Goal: Transaction & Acquisition: Download file/media

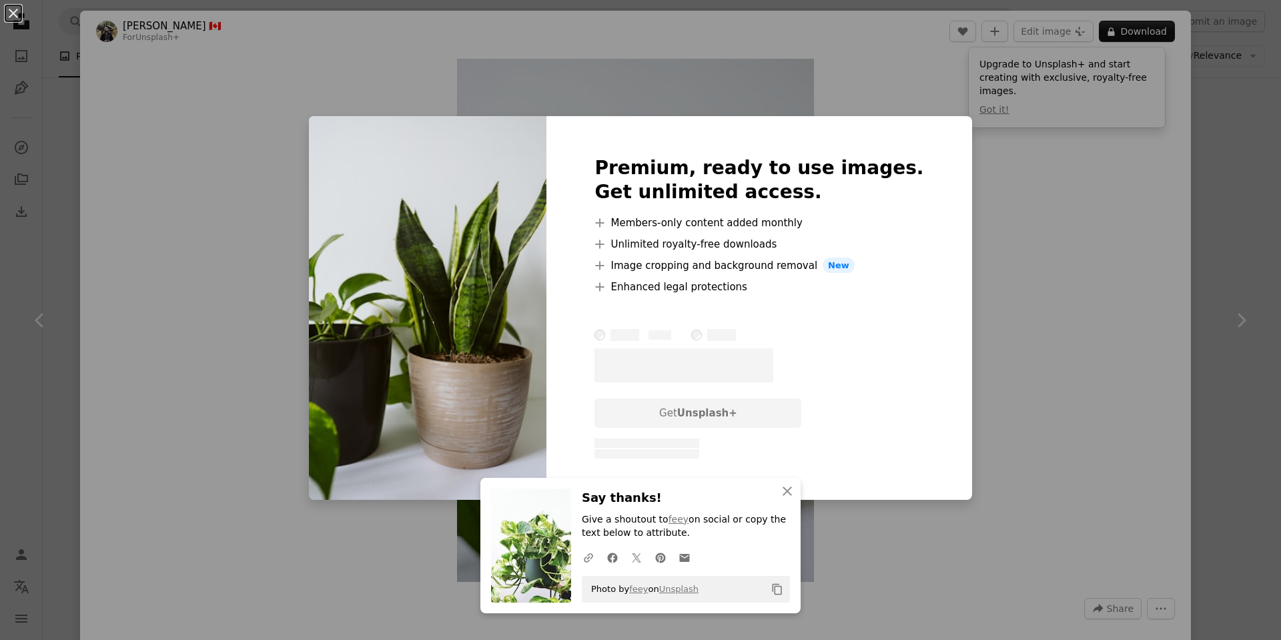
scroll to position [11308, 0]
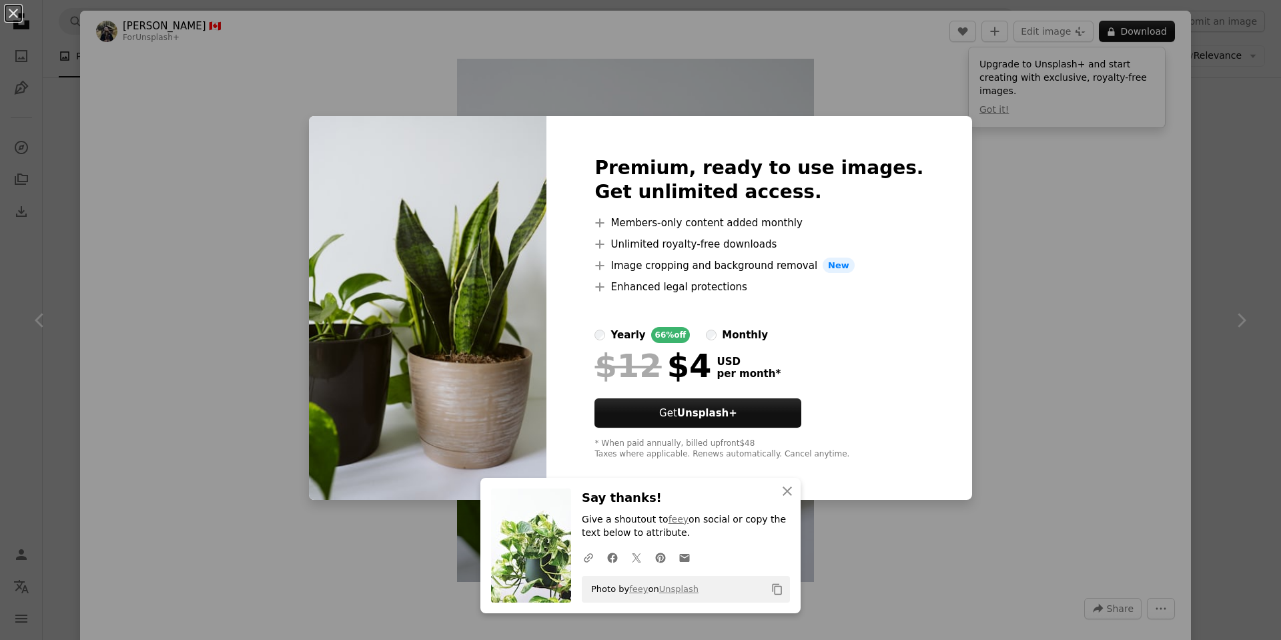
click at [1040, 246] on div "An X shape An X shape Close Say thanks! Give a shoutout to feey on social or co…" at bounding box center [640, 320] width 1281 height 640
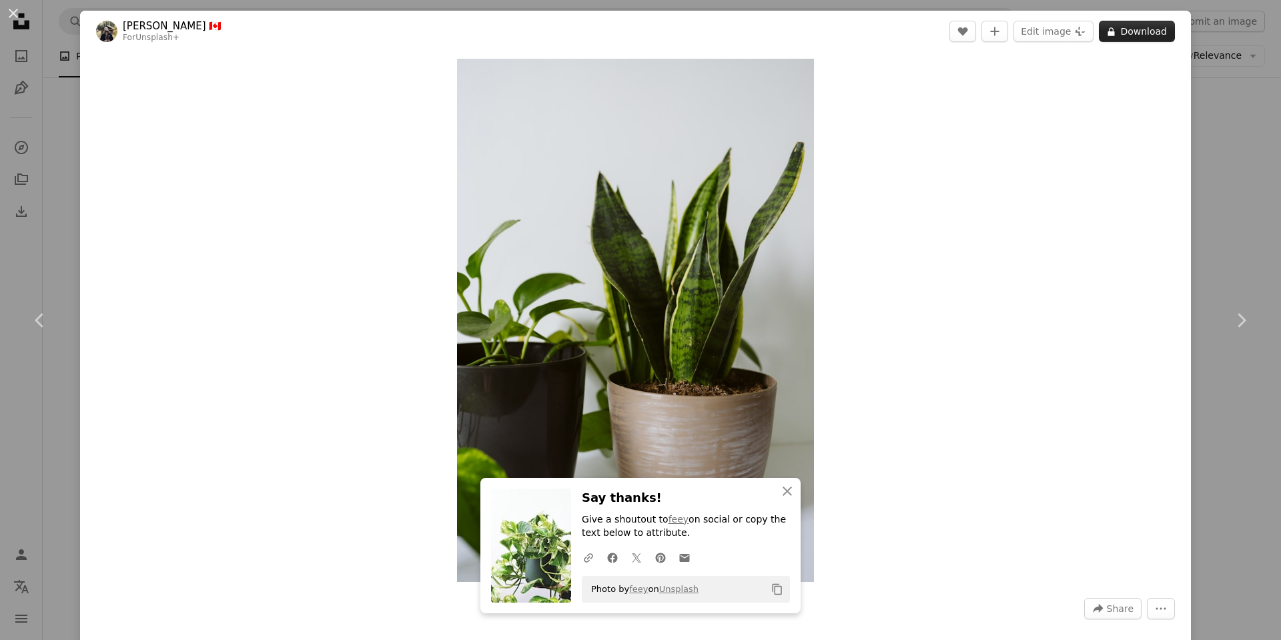
click at [1109, 31] on icon "A lock" at bounding box center [1112, 32] width 10 height 10
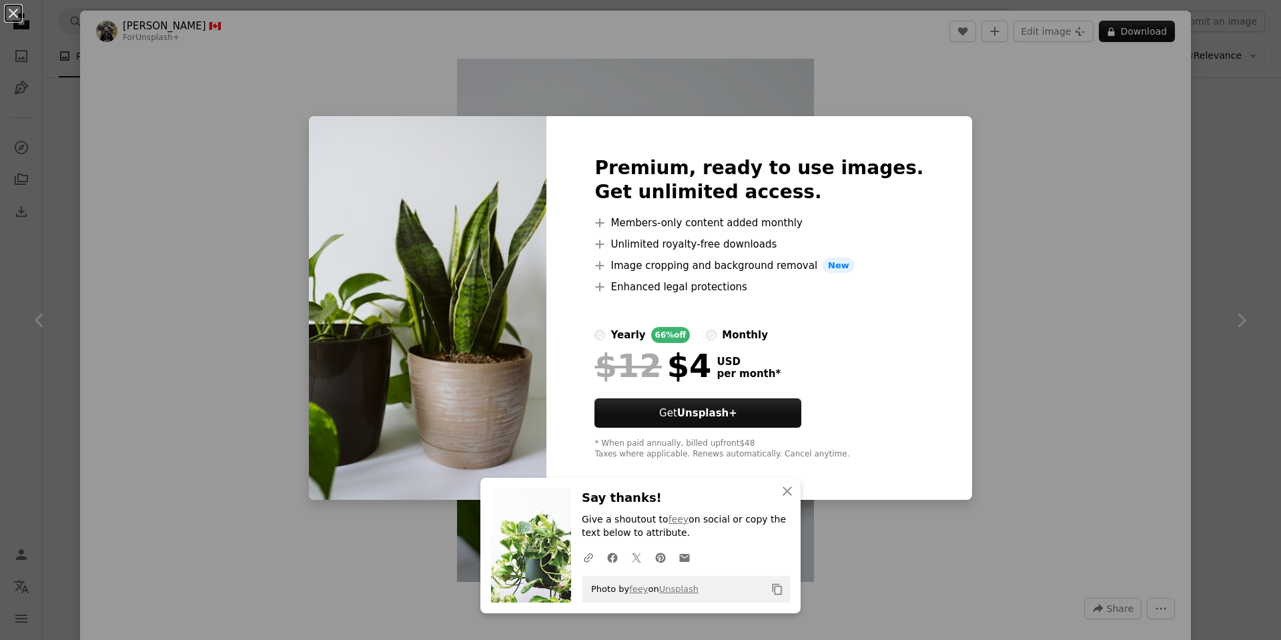
click at [1053, 260] on div "An X shape An X shape Close Say thanks! Give a shoutout to feey on social or co…" at bounding box center [640, 320] width 1281 height 640
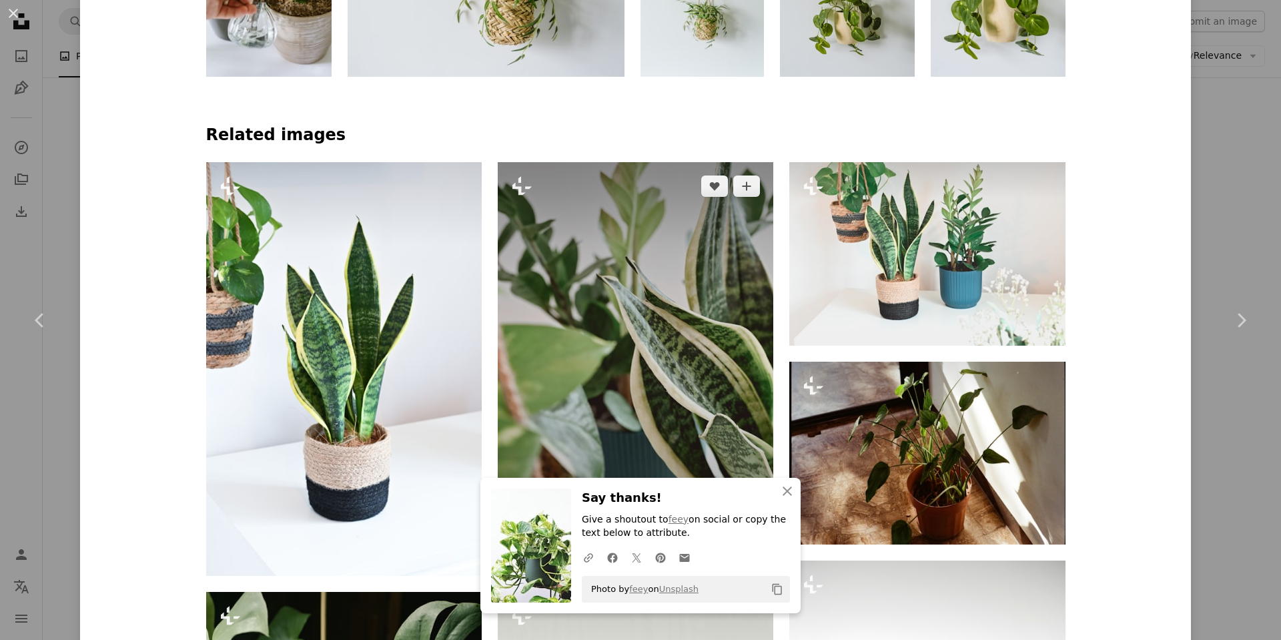
scroll to position [950, 0]
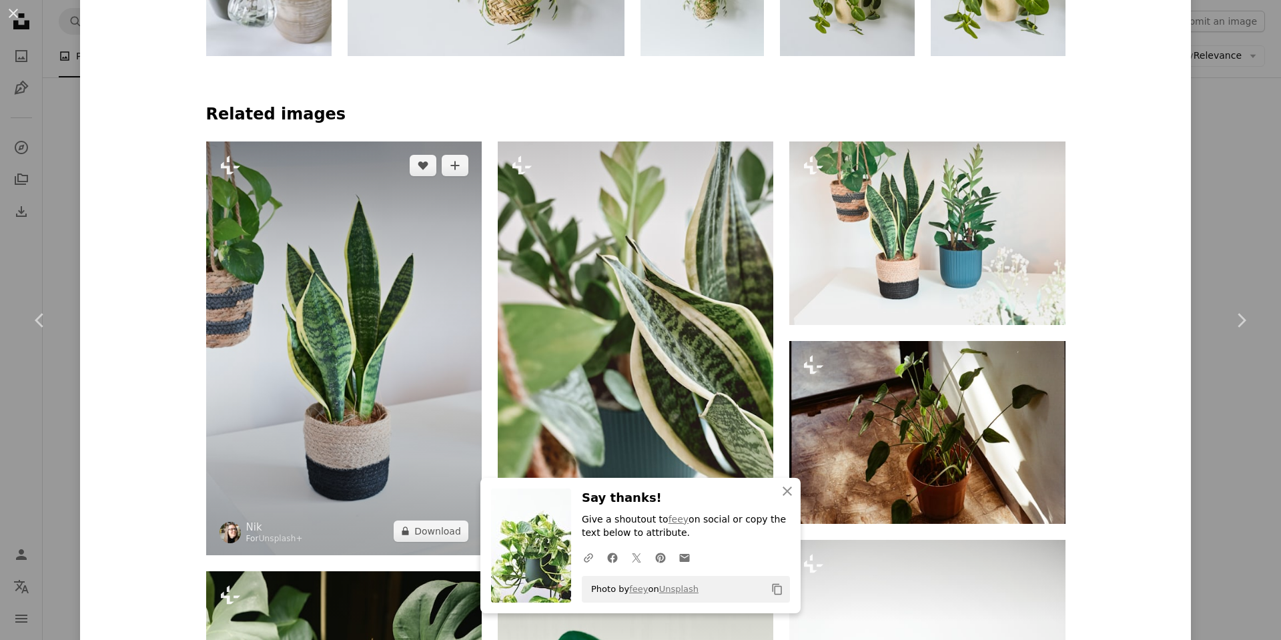
click at [392, 365] on img at bounding box center [344, 348] width 276 height 414
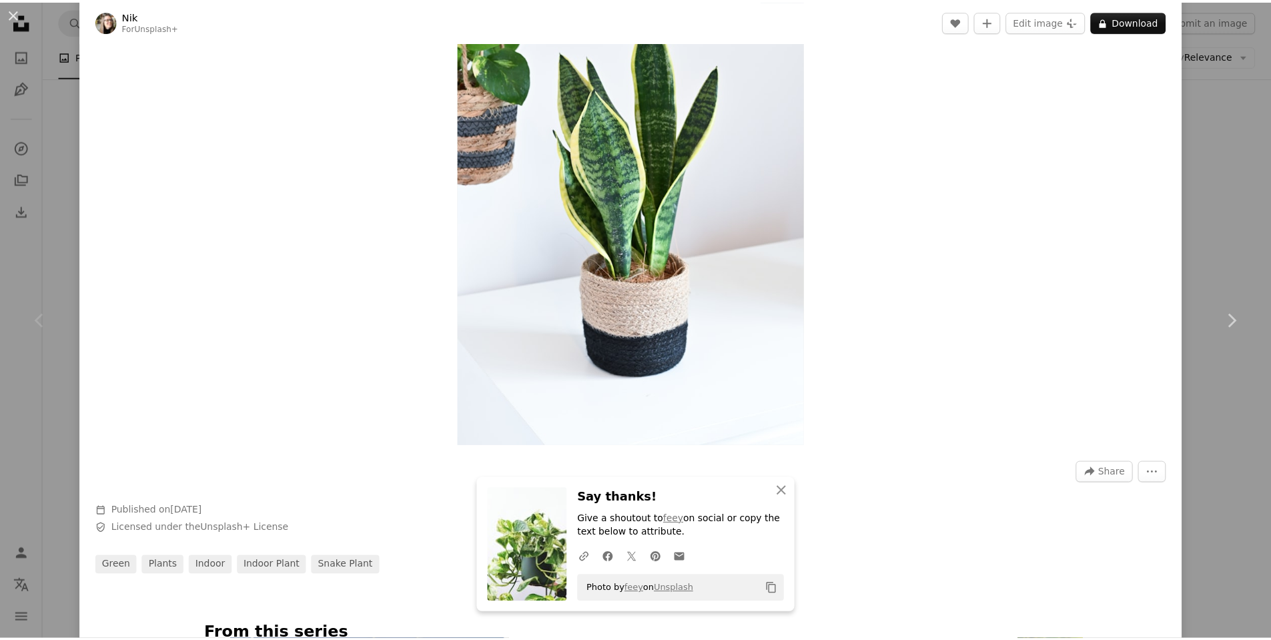
scroll to position [108, 0]
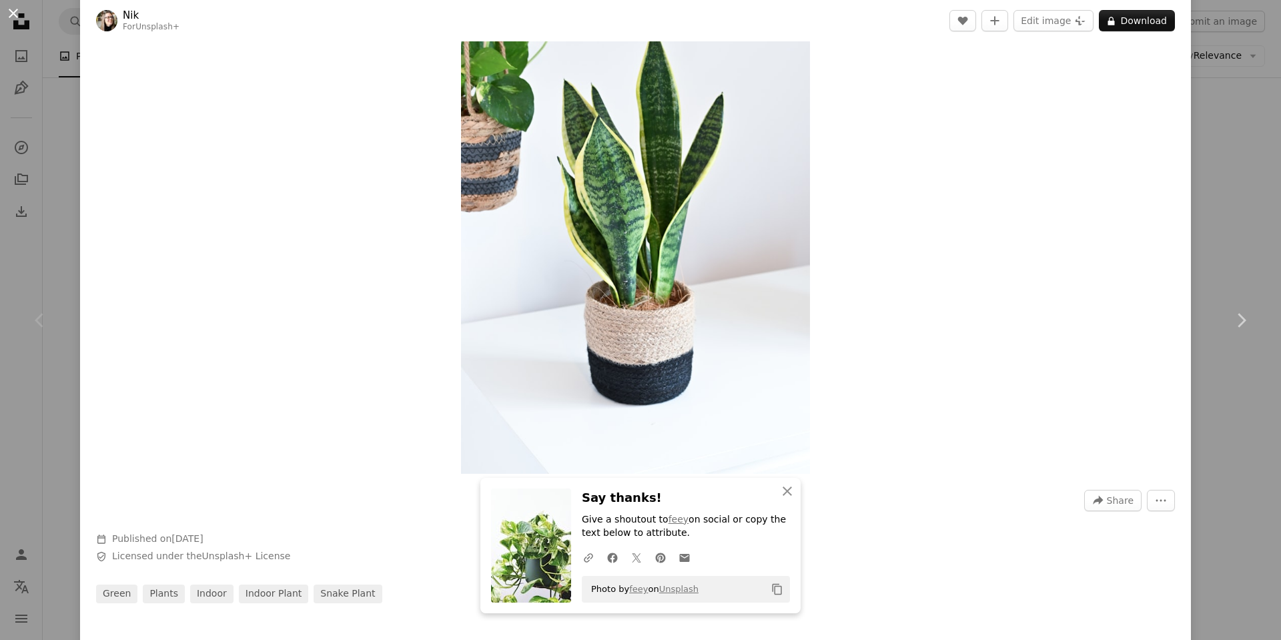
click at [5, 20] on button "An X shape" at bounding box center [13, 13] width 16 height 16
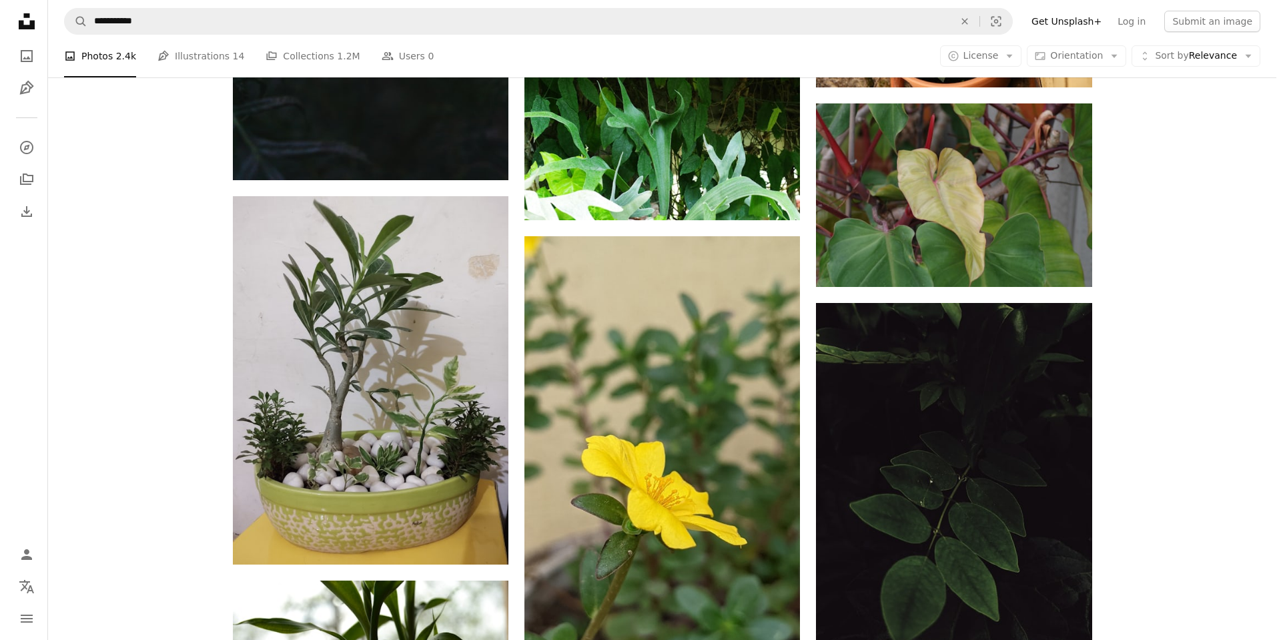
scroll to position [12368, 0]
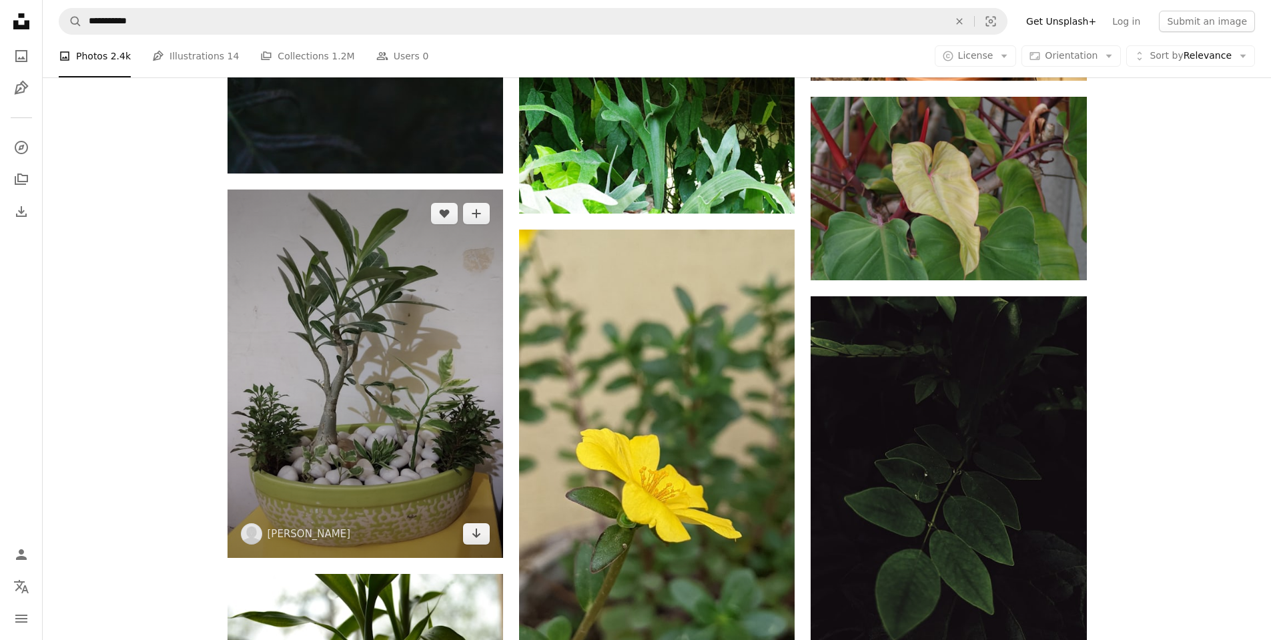
click at [356, 395] on img at bounding box center [366, 374] width 276 height 368
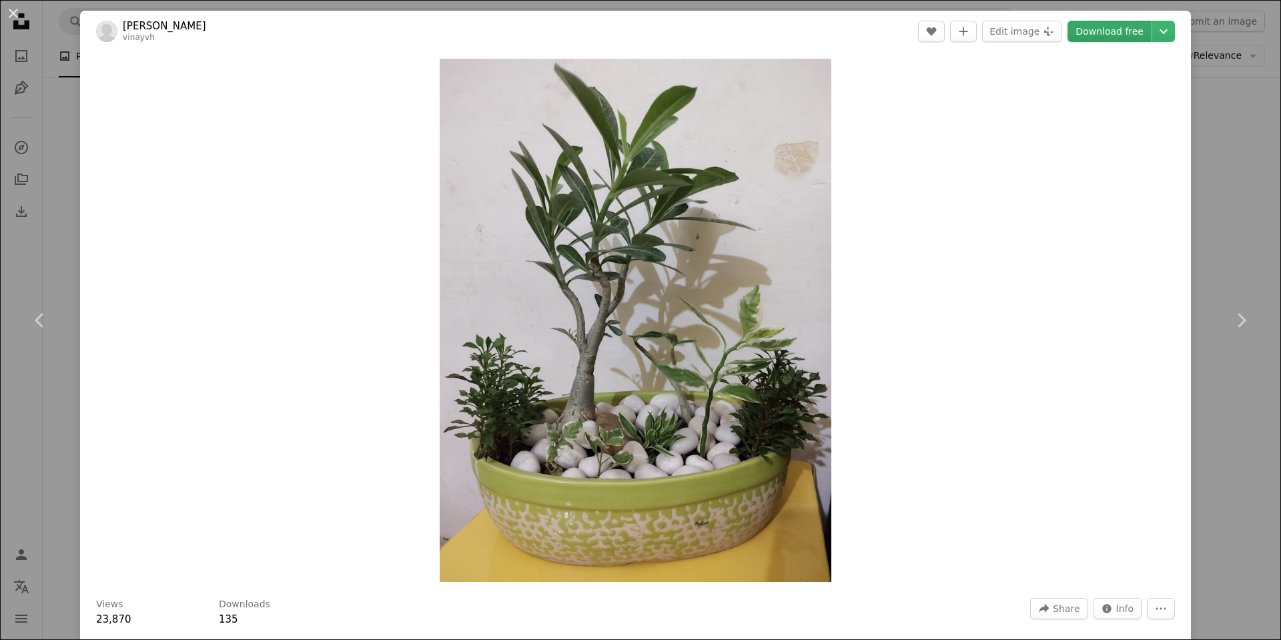
click at [1088, 34] on link "Download free" at bounding box center [1110, 31] width 84 height 21
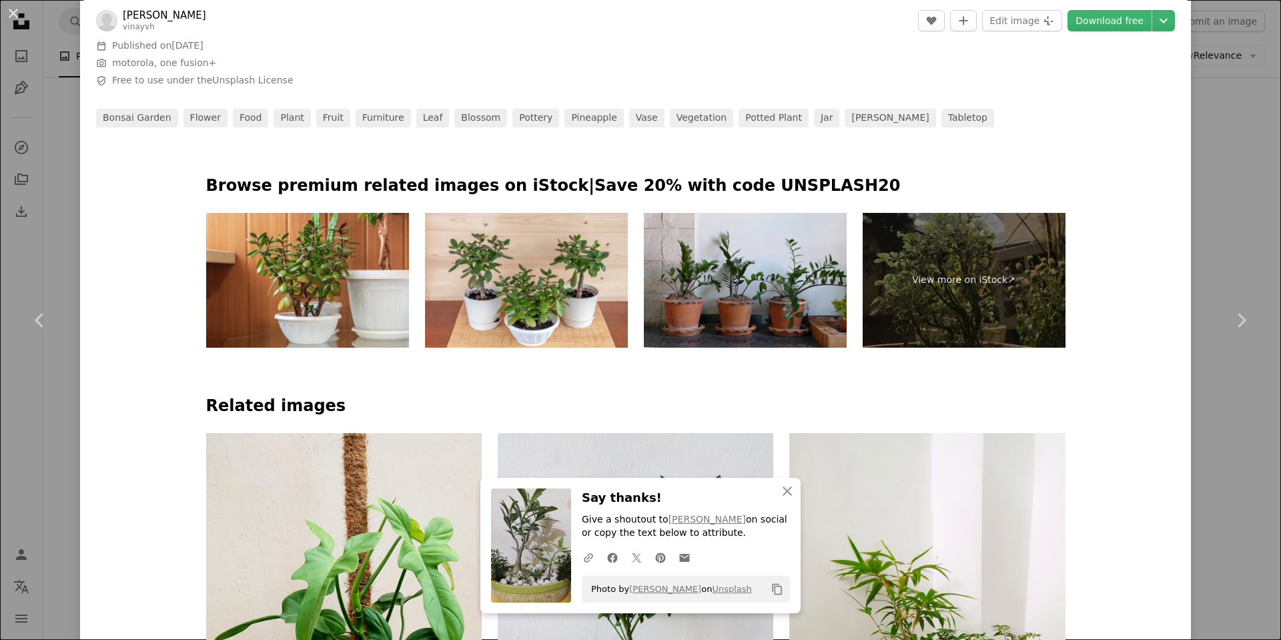
scroll to position [655, 0]
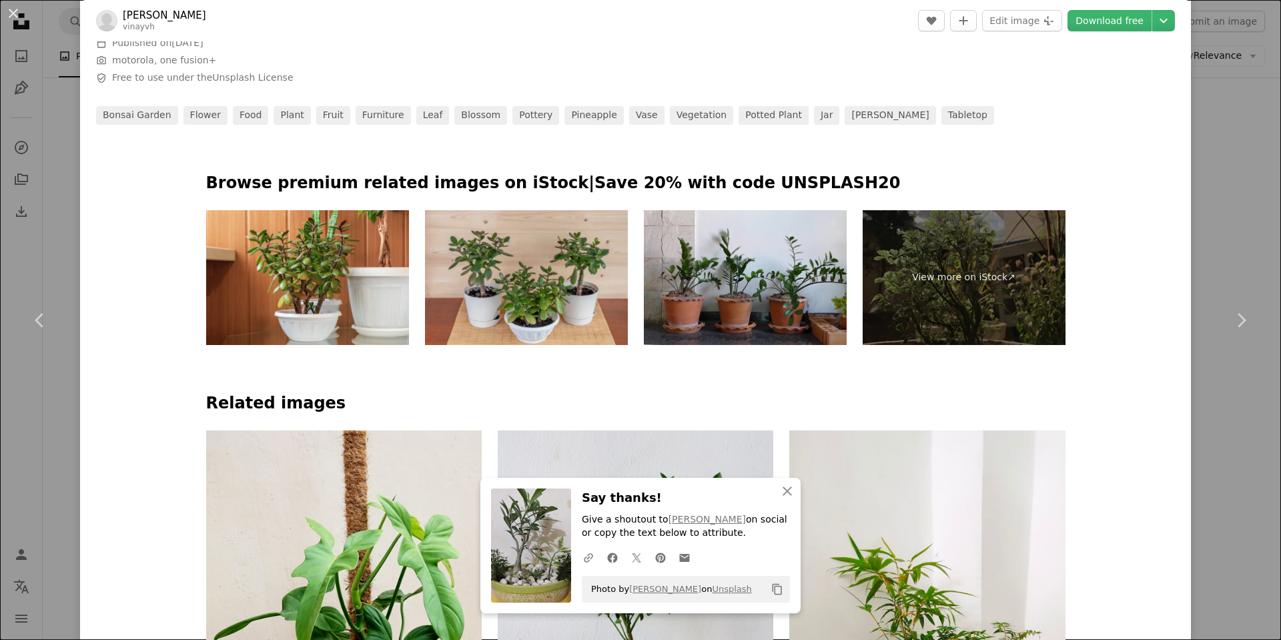
click at [529, 298] on img at bounding box center [526, 277] width 203 height 135
click at [521, 294] on img at bounding box center [526, 277] width 203 height 135
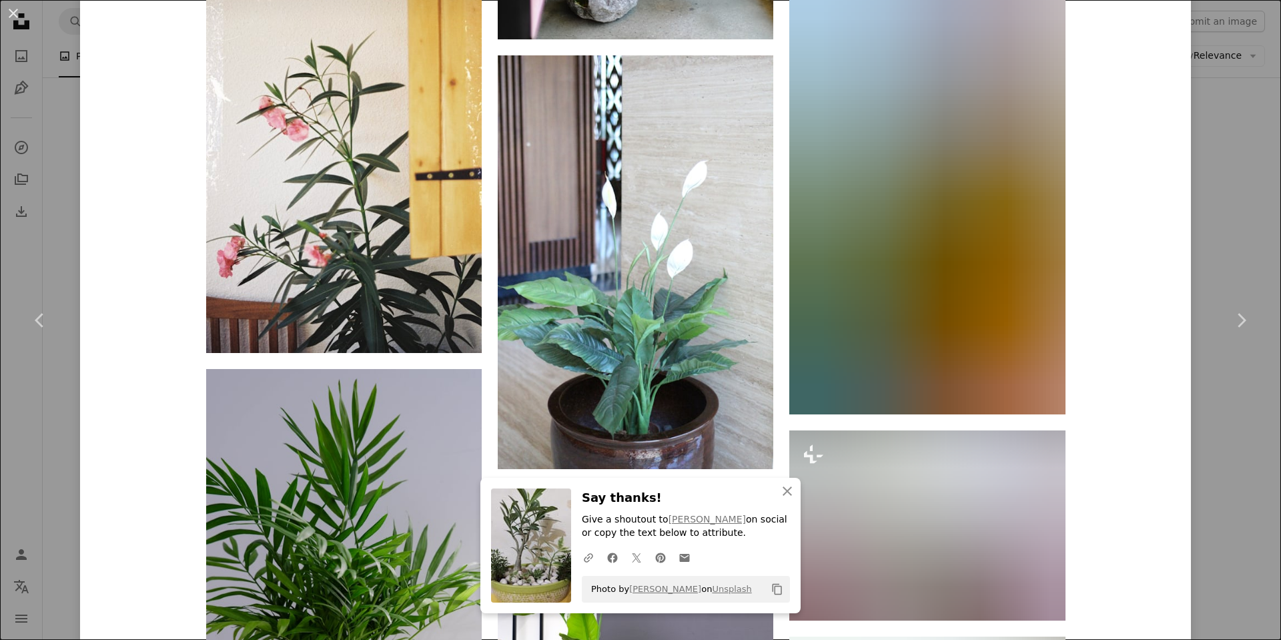
scroll to position [4323, 0]
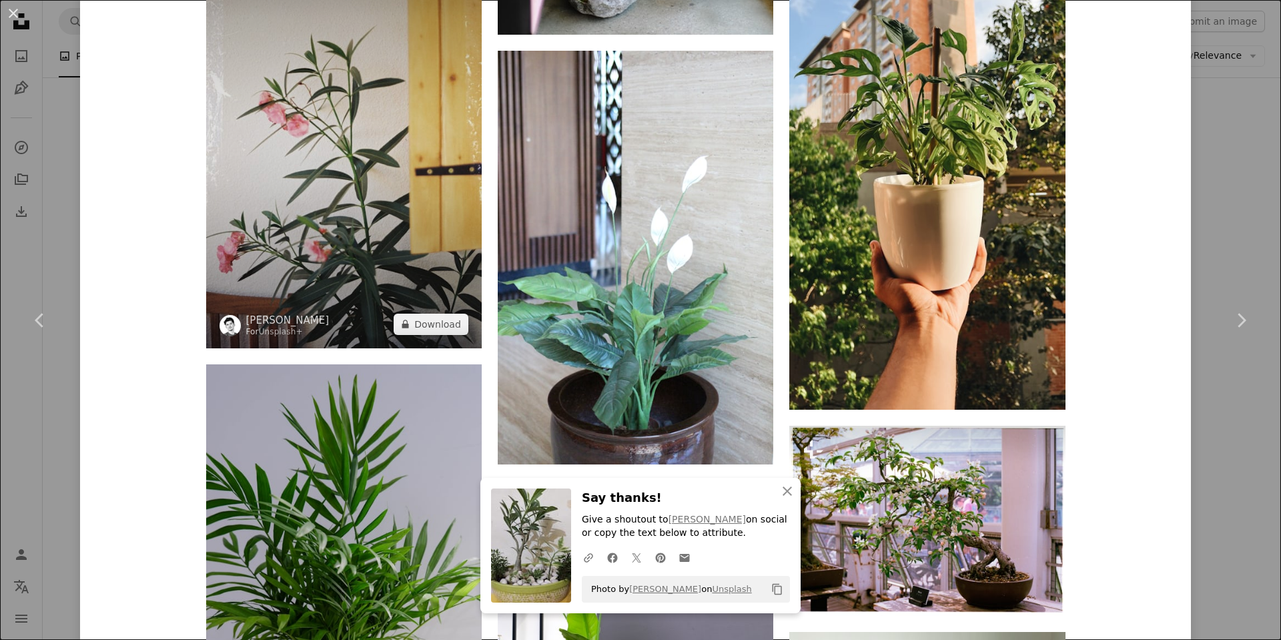
click at [361, 239] on img at bounding box center [344, 141] width 276 height 413
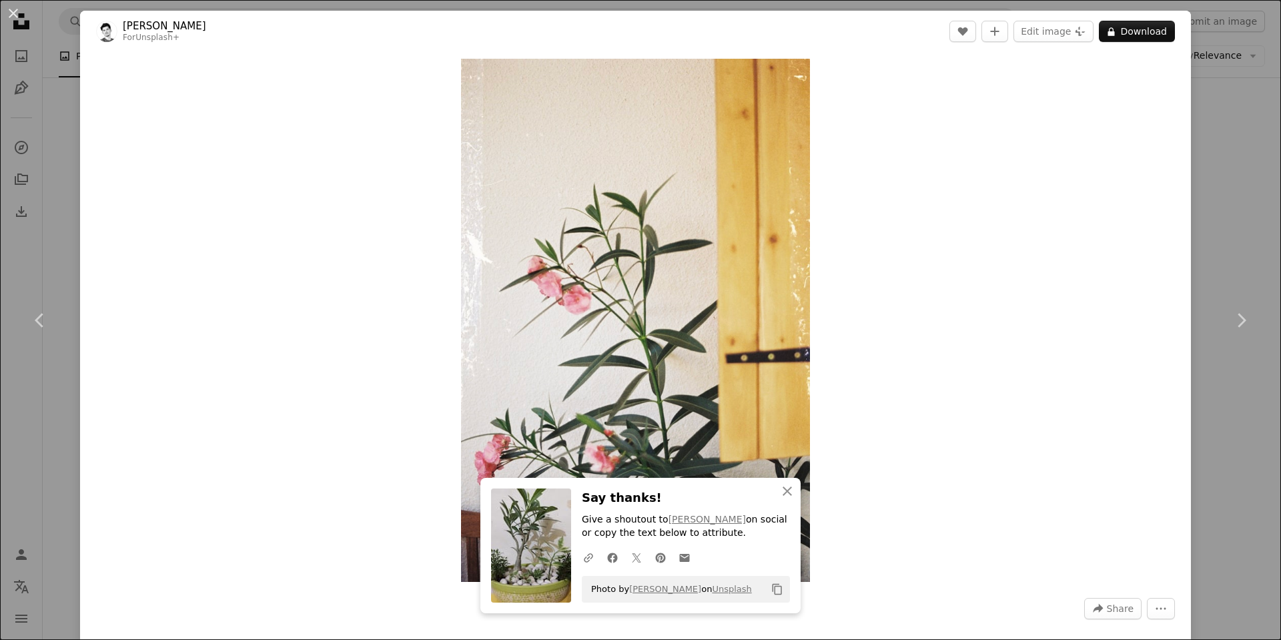
click at [931, 333] on div "Zoom in" at bounding box center [635, 320] width 1111 height 537
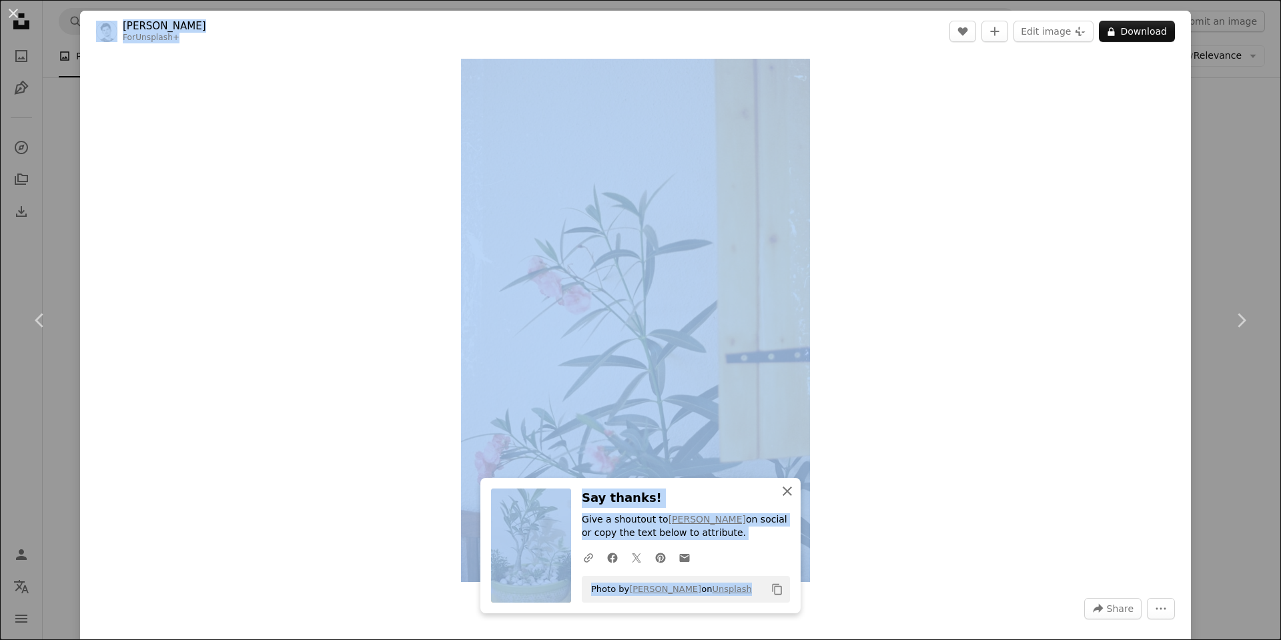
drag, startPoint x: 931, startPoint y: 333, endPoint x: 786, endPoint y: 487, distance: 211.0
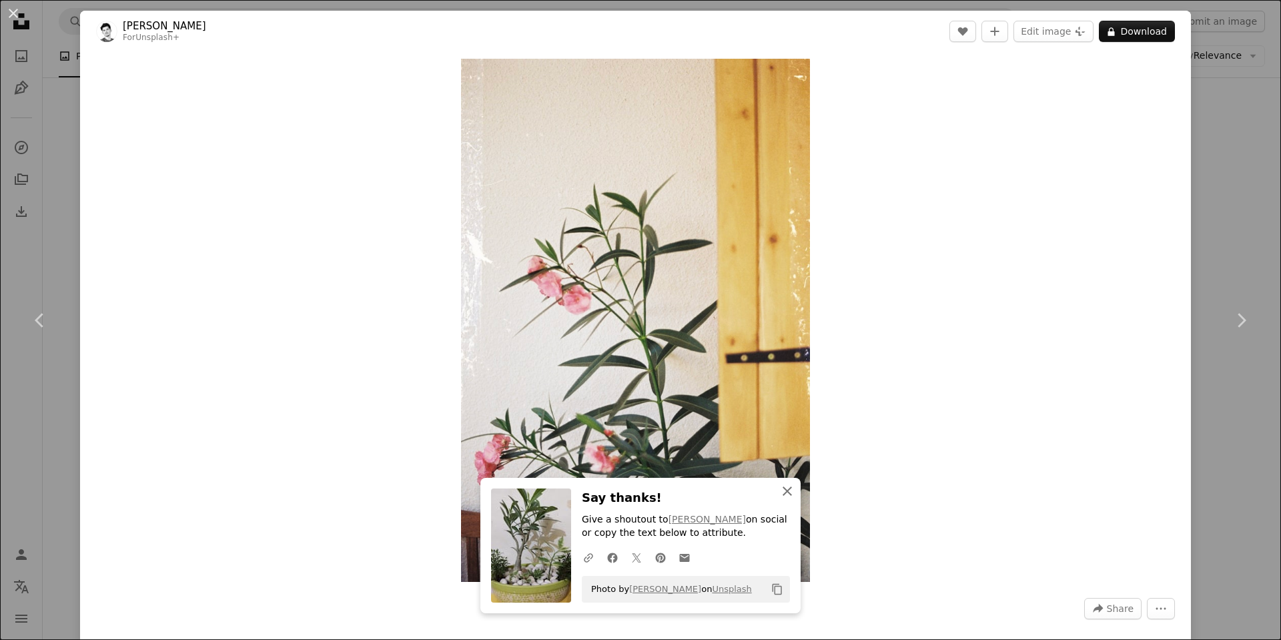
click at [786, 487] on icon "button" at bounding box center [787, 491] width 9 height 9
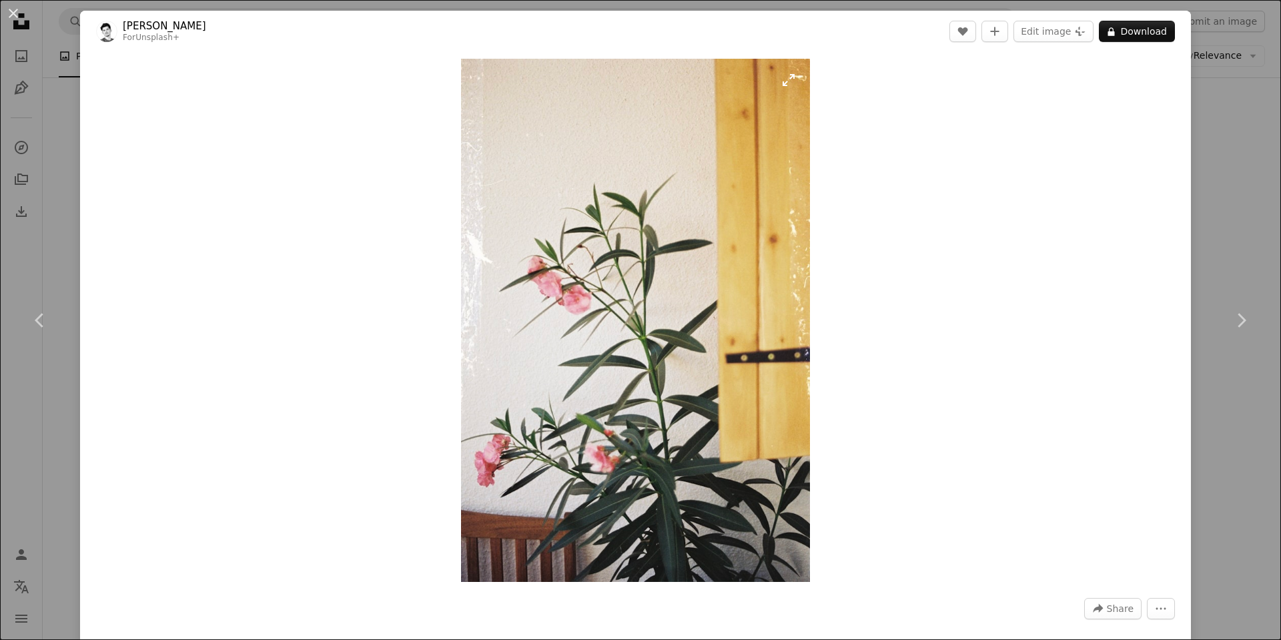
click at [787, 82] on img "Zoom in on this image" at bounding box center [636, 320] width 350 height 523
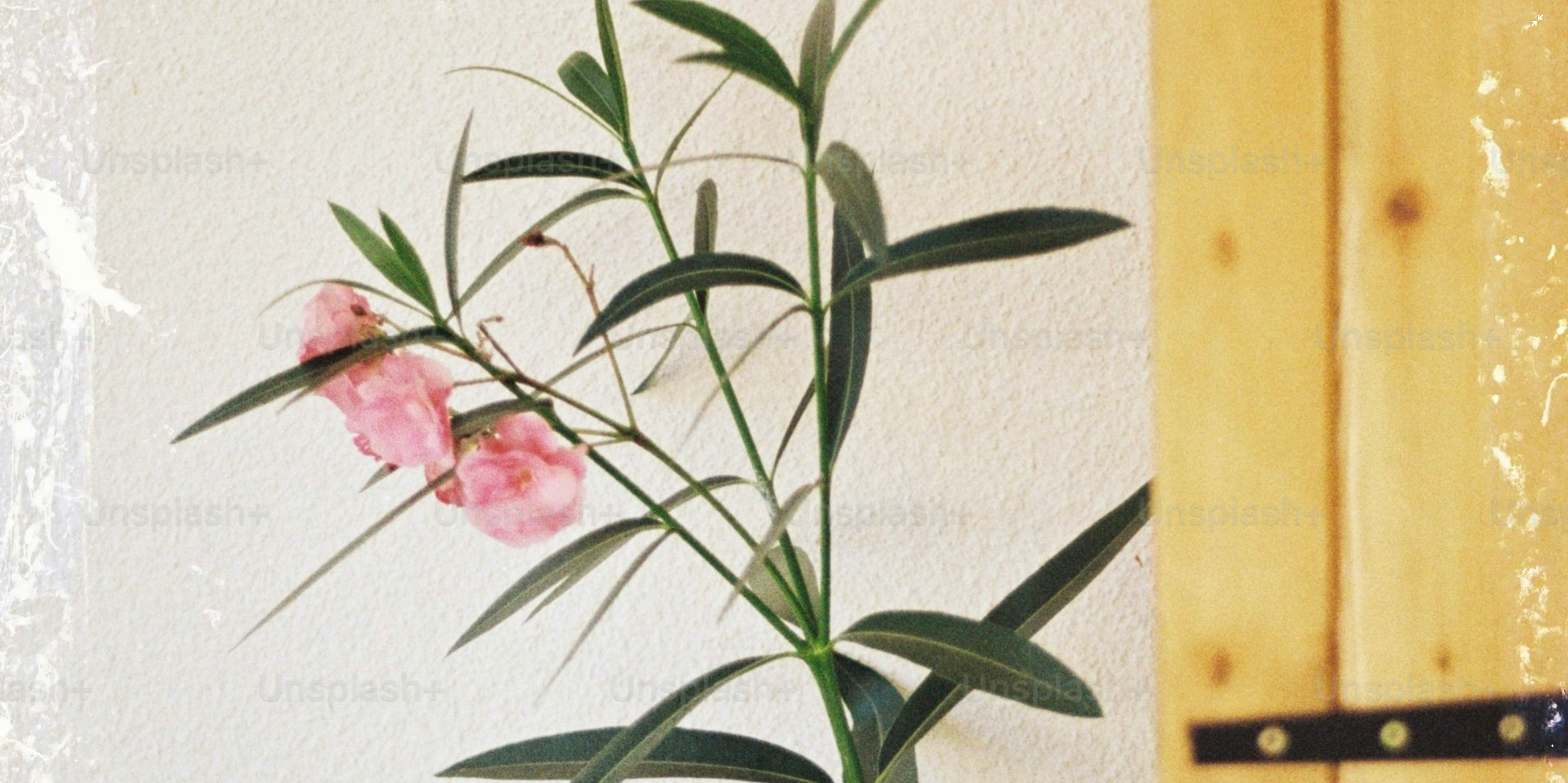
scroll to position [602, 0]
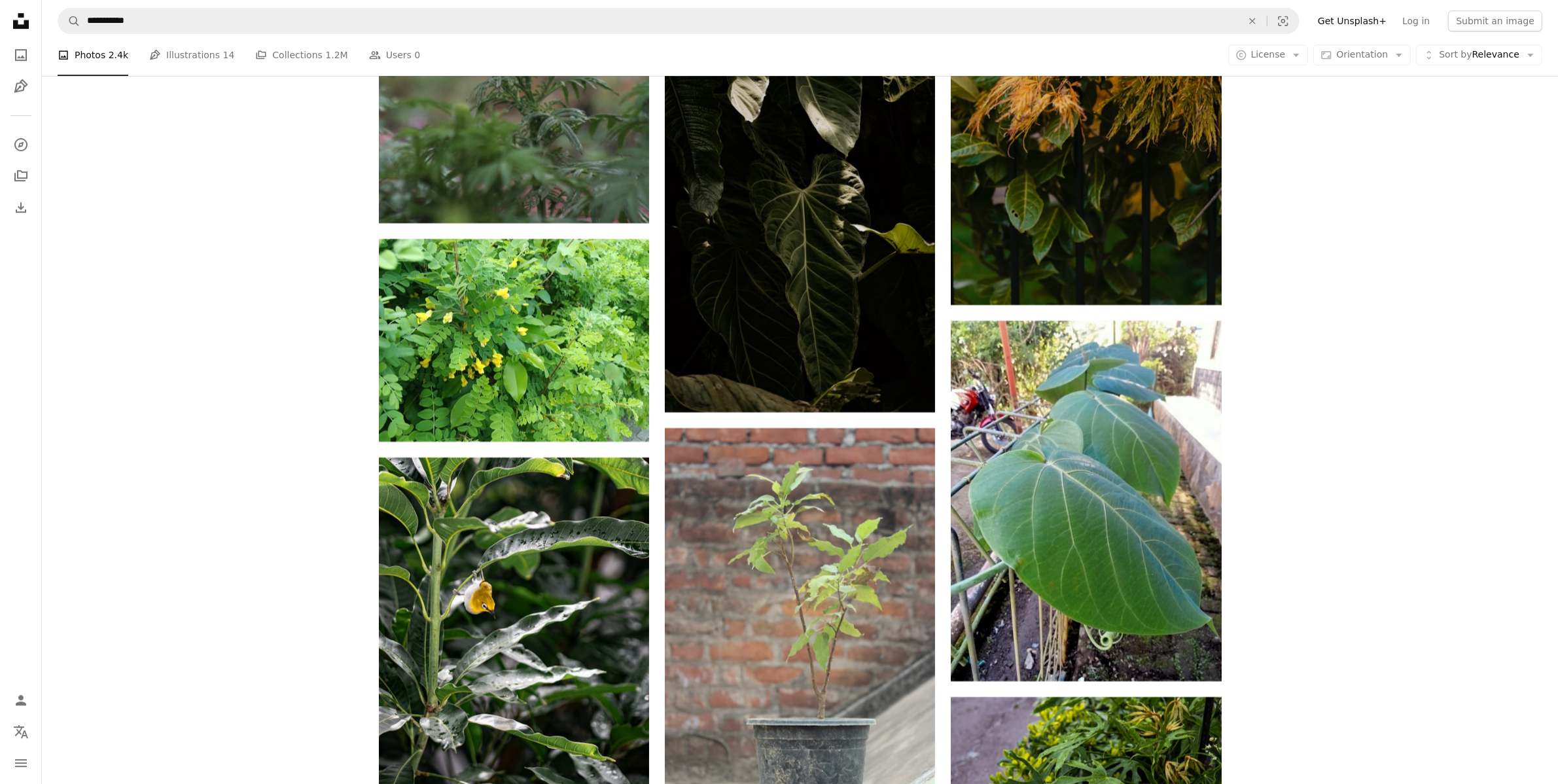
scroll to position [5592, 0]
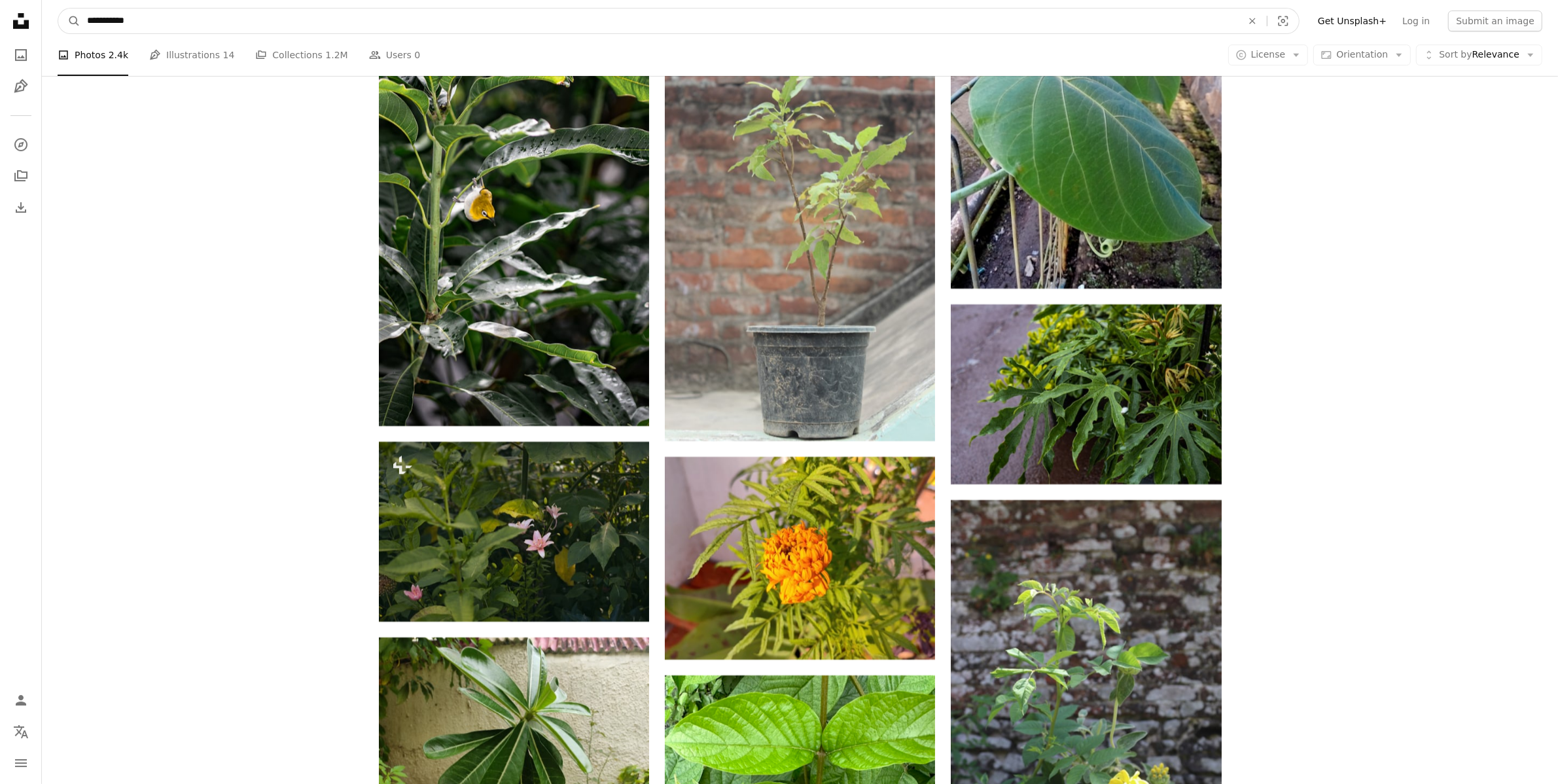
click at [121, 21] on input "**********" at bounding box center [659, 21] width 1158 height 24
type input "**********"
click at [58, 9] on button "A magnifying glass" at bounding box center [69, 21] width 23 height 24
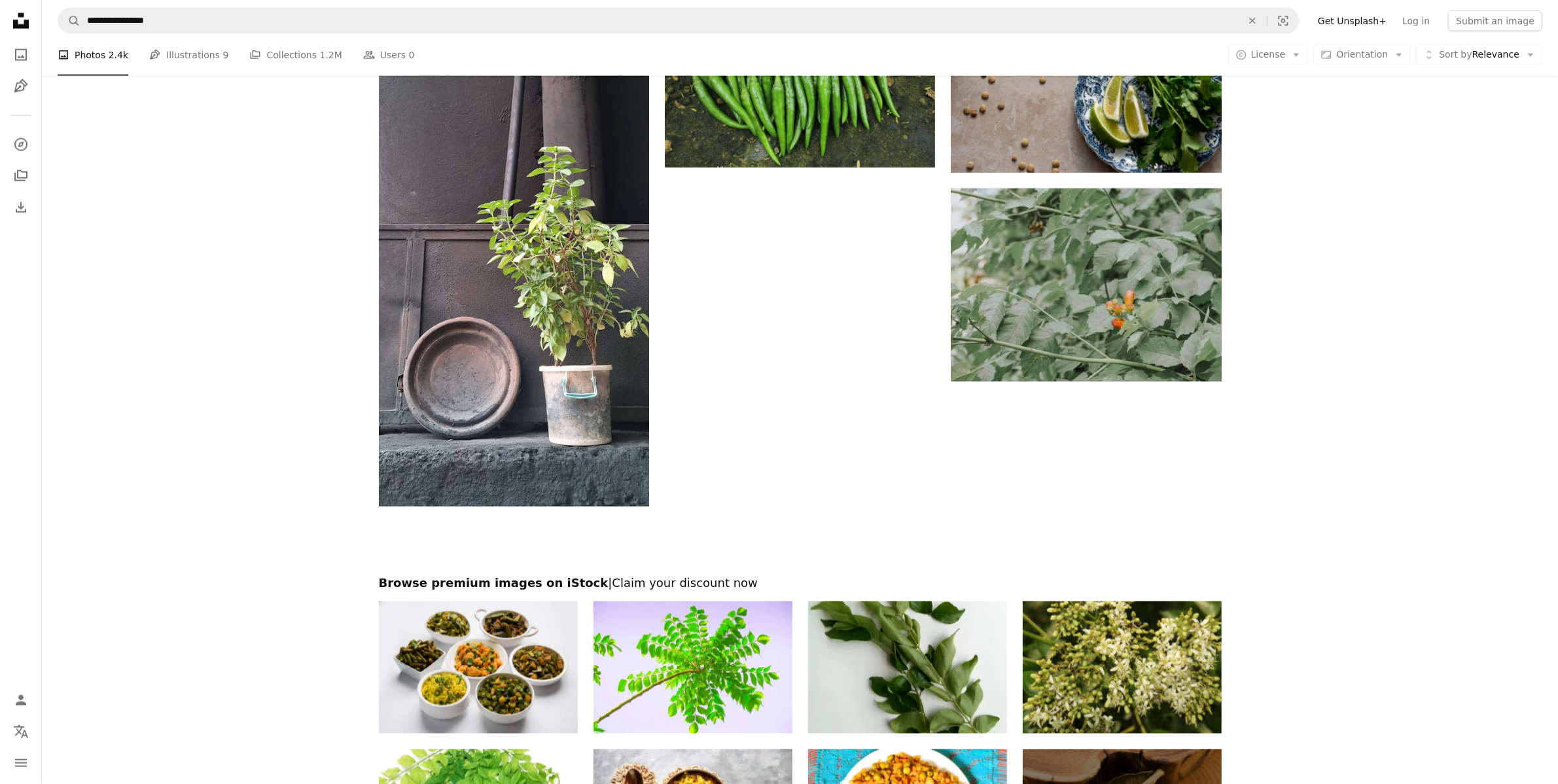
scroll to position [2257, 0]
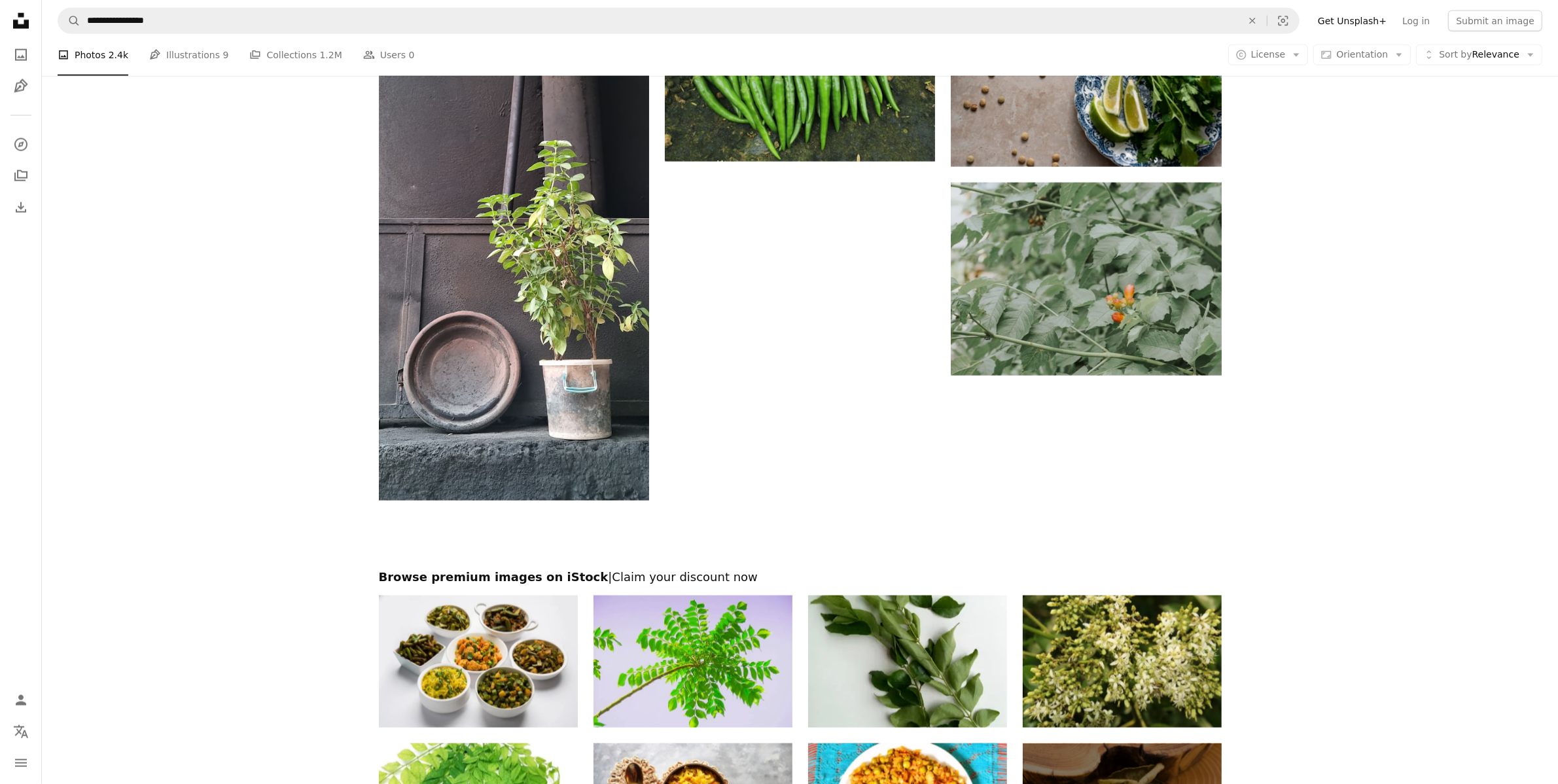
click at [687, 626] on img at bounding box center [692, 661] width 199 height 132
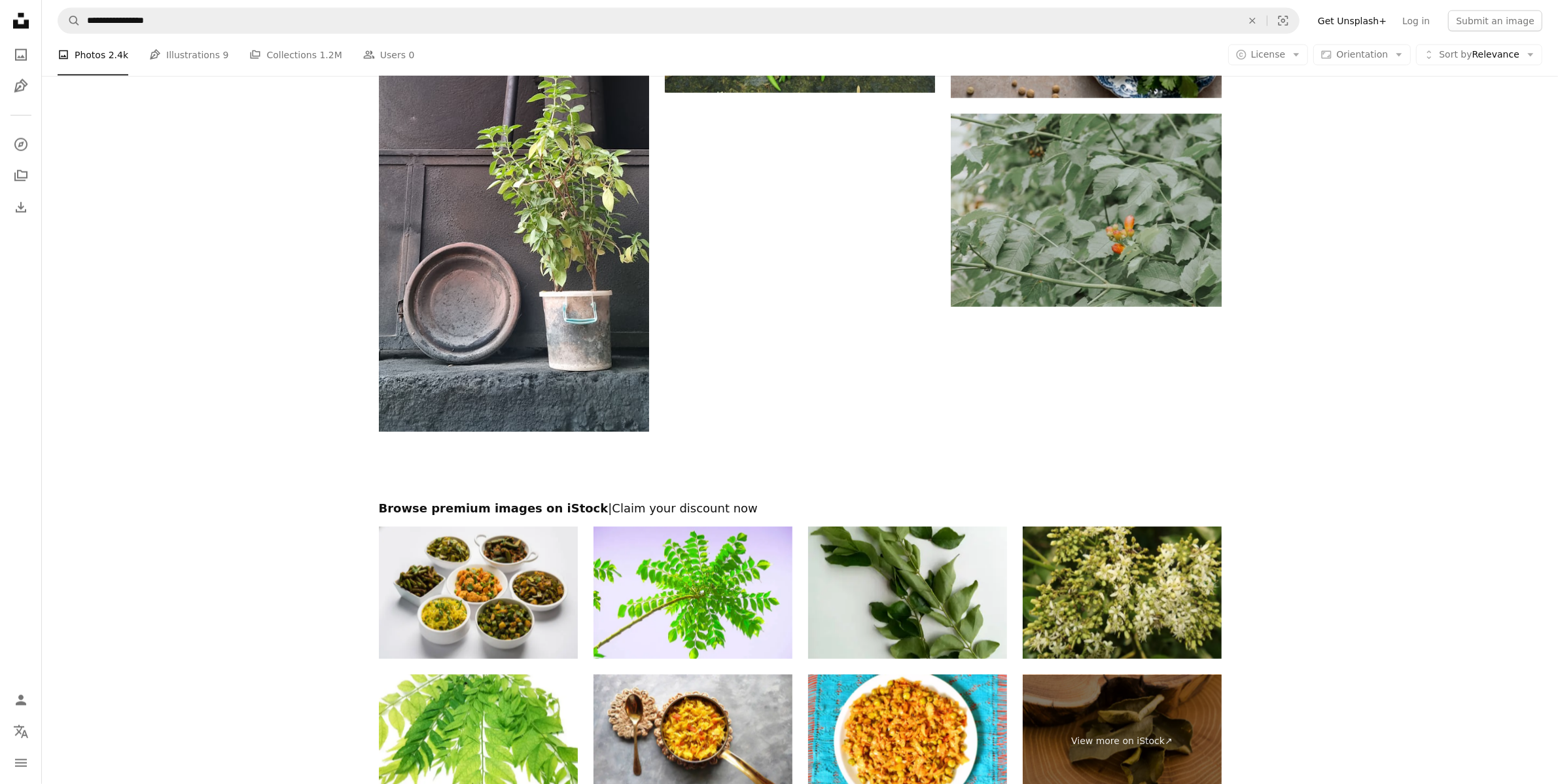
scroll to position [2201, 0]
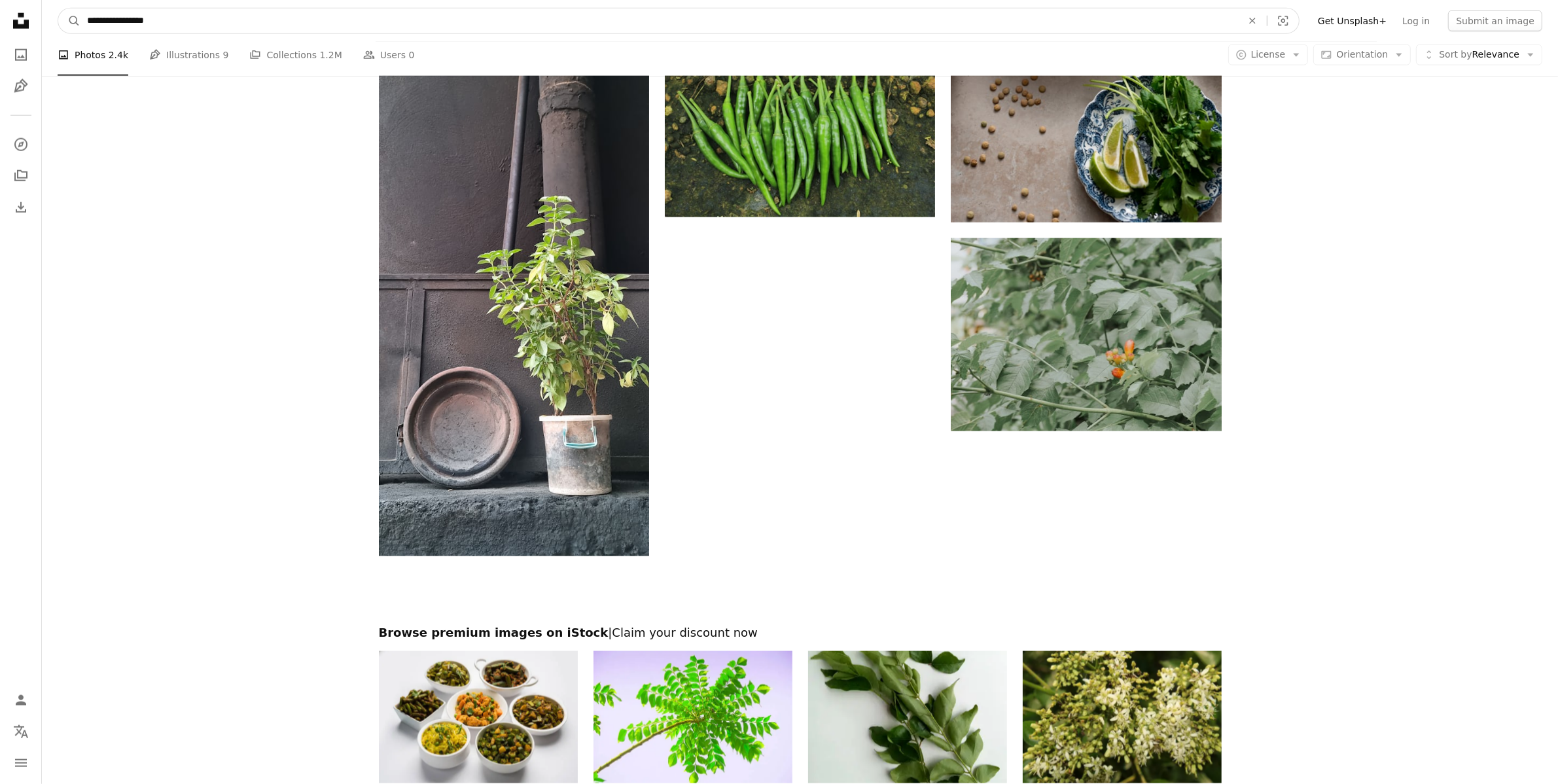
click at [115, 11] on input "**********" at bounding box center [659, 21] width 1158 height 24
click at [120, 21] on input "**********" at bounding box center [659, 21] width 1158 height 24
type input "**********"
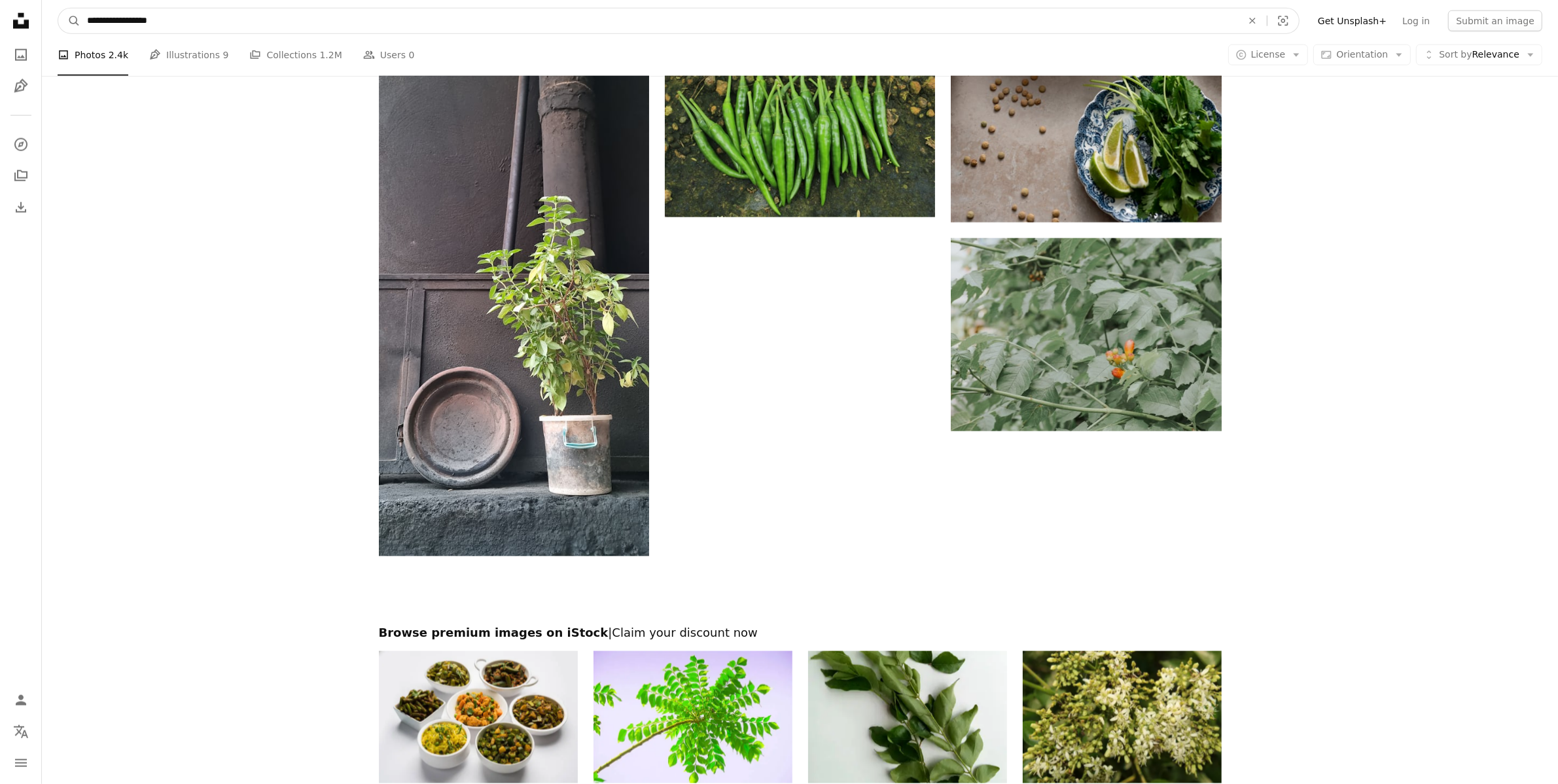
click button "A magnifying glass" at bounding box center [69, 21] width 23 height 24
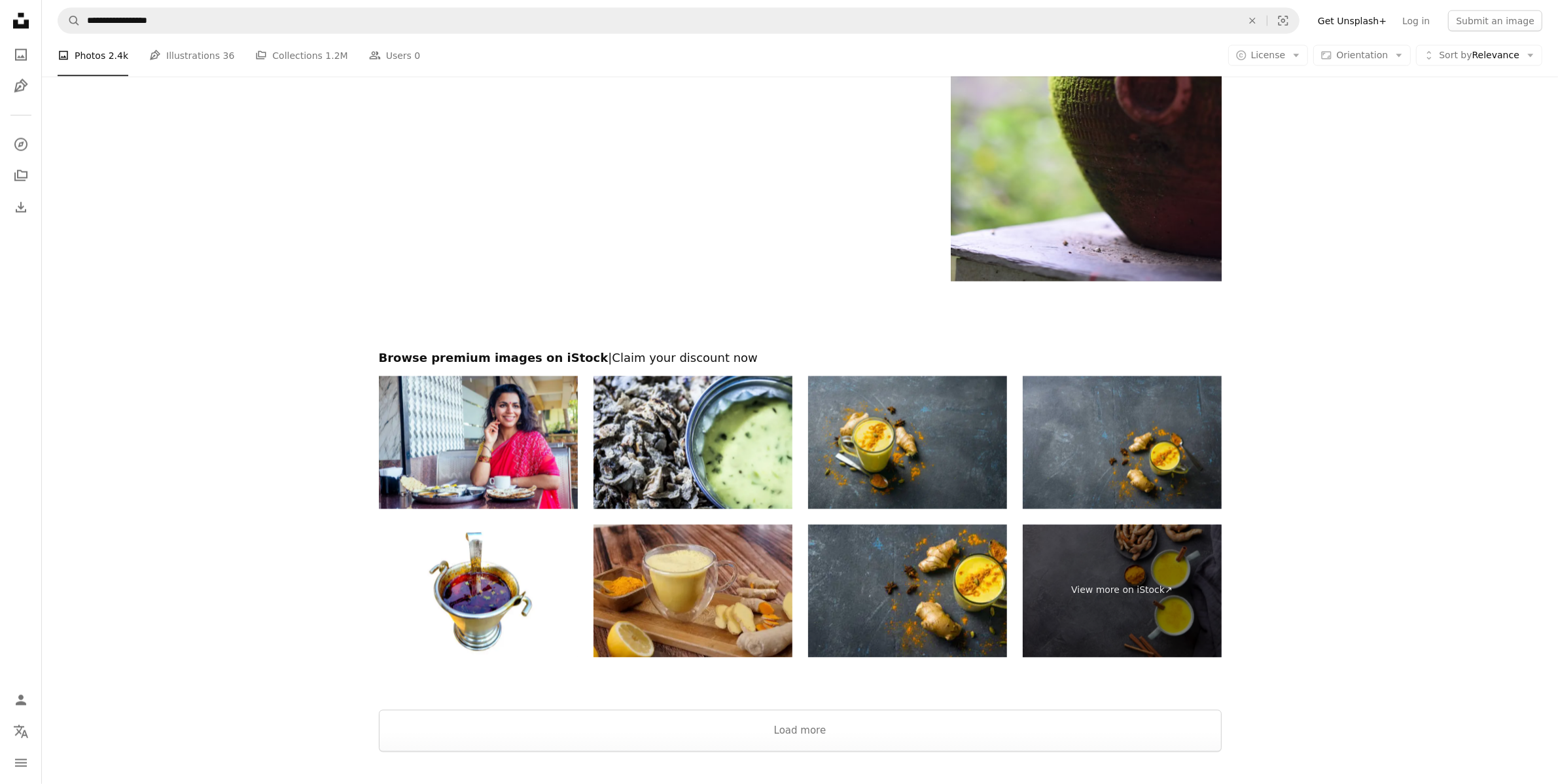
scroll to position [2490, 0]
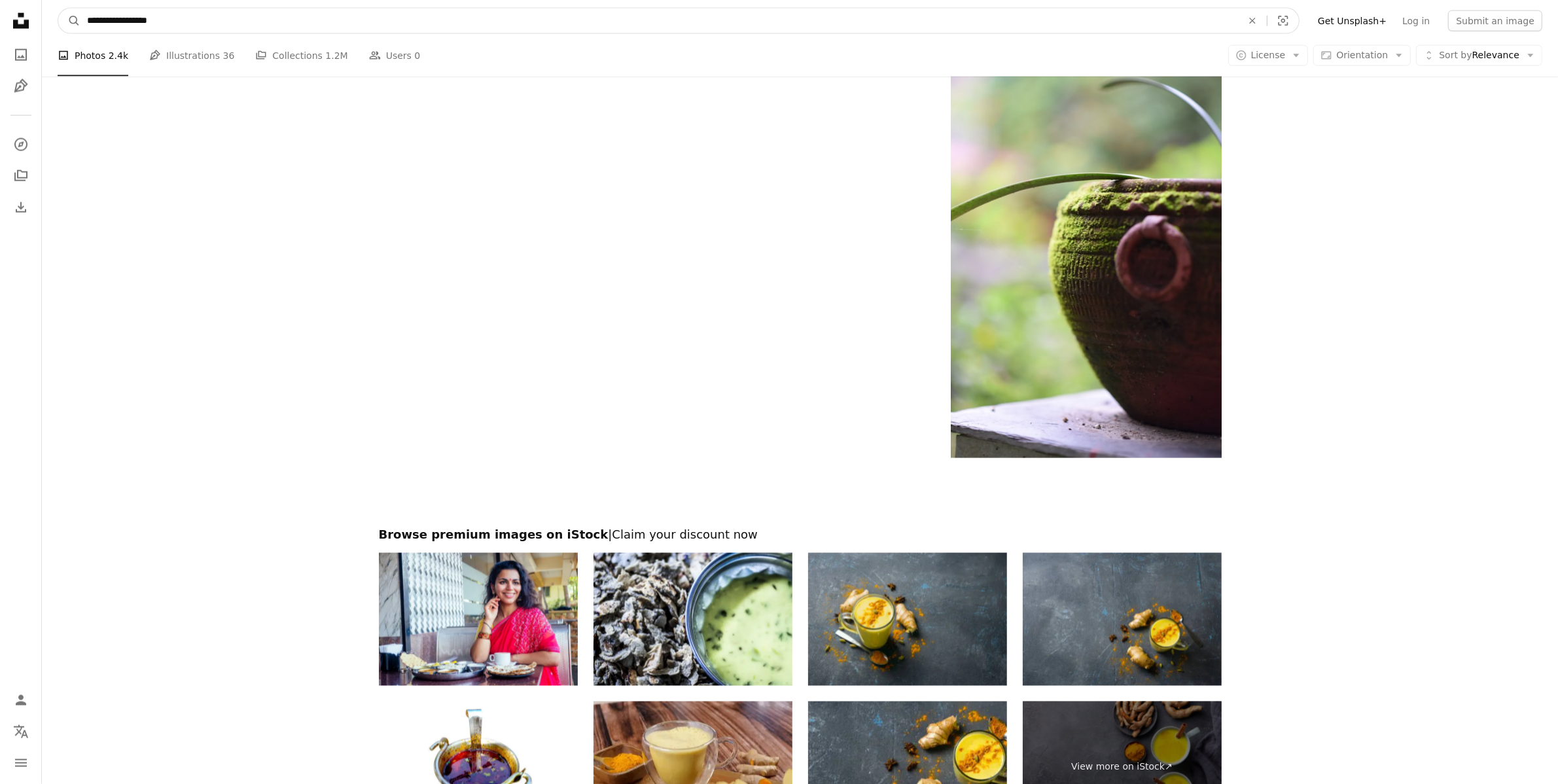
click at [149, 22] on input "**********" at bounding box center [659, 21] width 1158 height 24
type input "**********"
click button "A magnifying glass" at bounding box center [69, 21] width 23 height 24
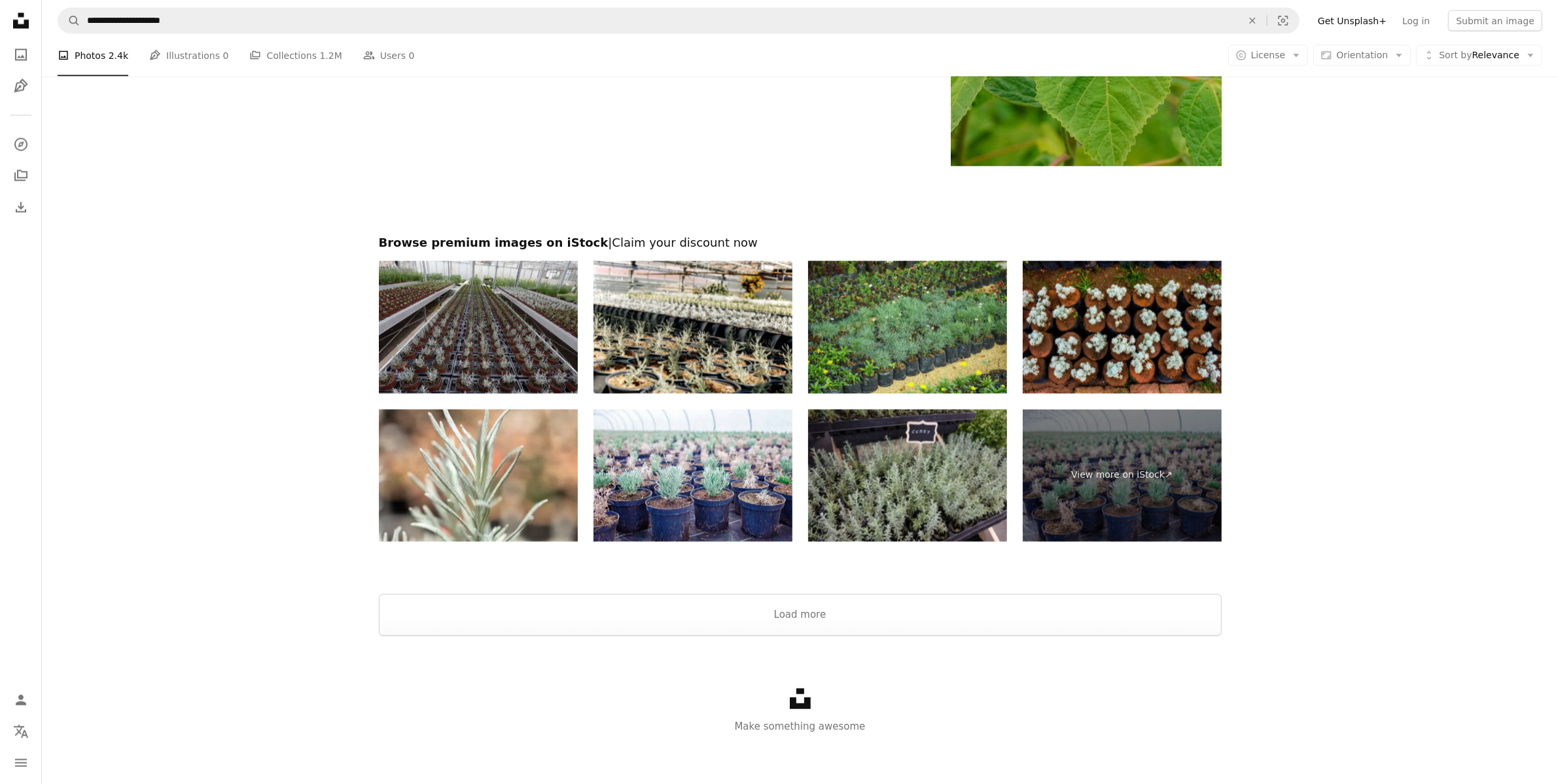
scroll to position [2854, 0]
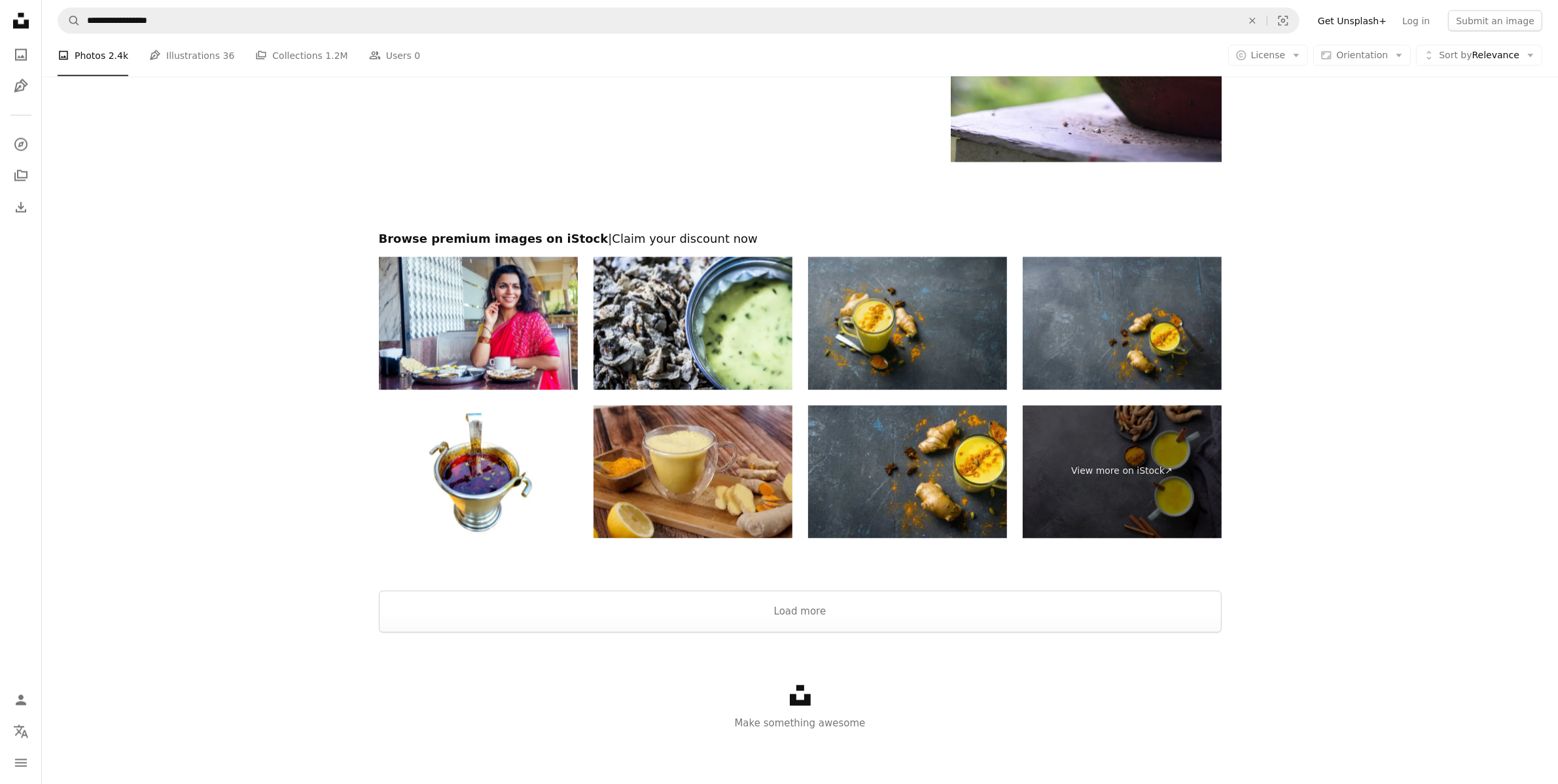
scroll to position [2490, 0]
